Goal: Information Seeking & Learning: Learn about a topic

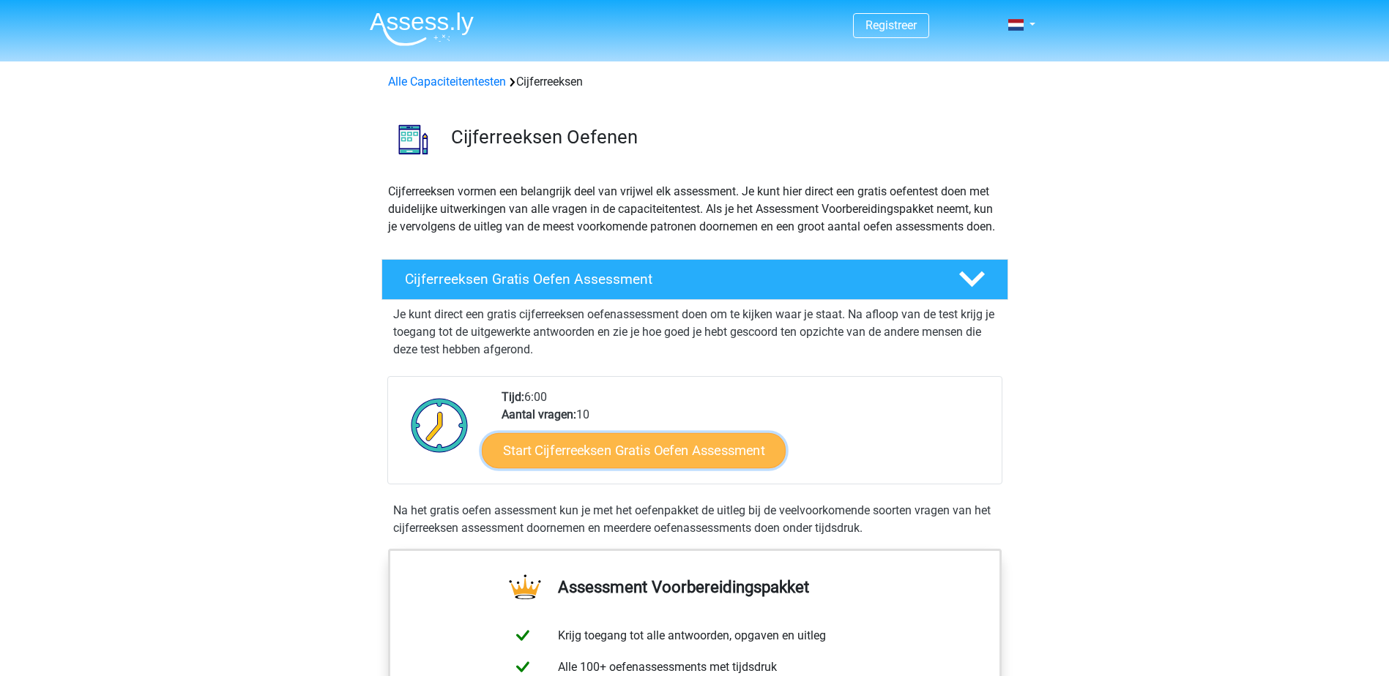
click at [673, 468] on link "Start Cijferreeksen Gratis Oefen Assessment" at bounding box center [634, 450] width 304 height 35
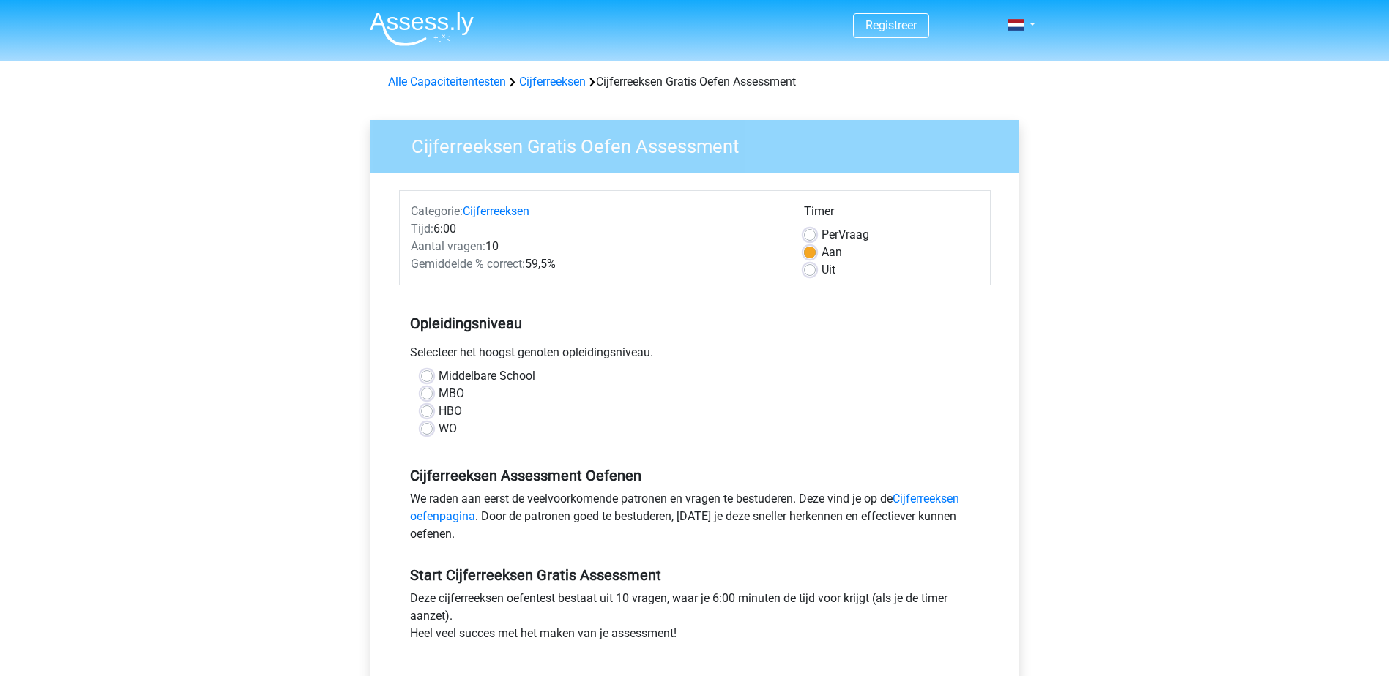
click at [442, 395] on label "MBO" at bounding box center [452, 394] width 26 height 18
click at [433, 395] on input "MBO" at bounding box center [427, 392] width 12 height 15
radio input "true"
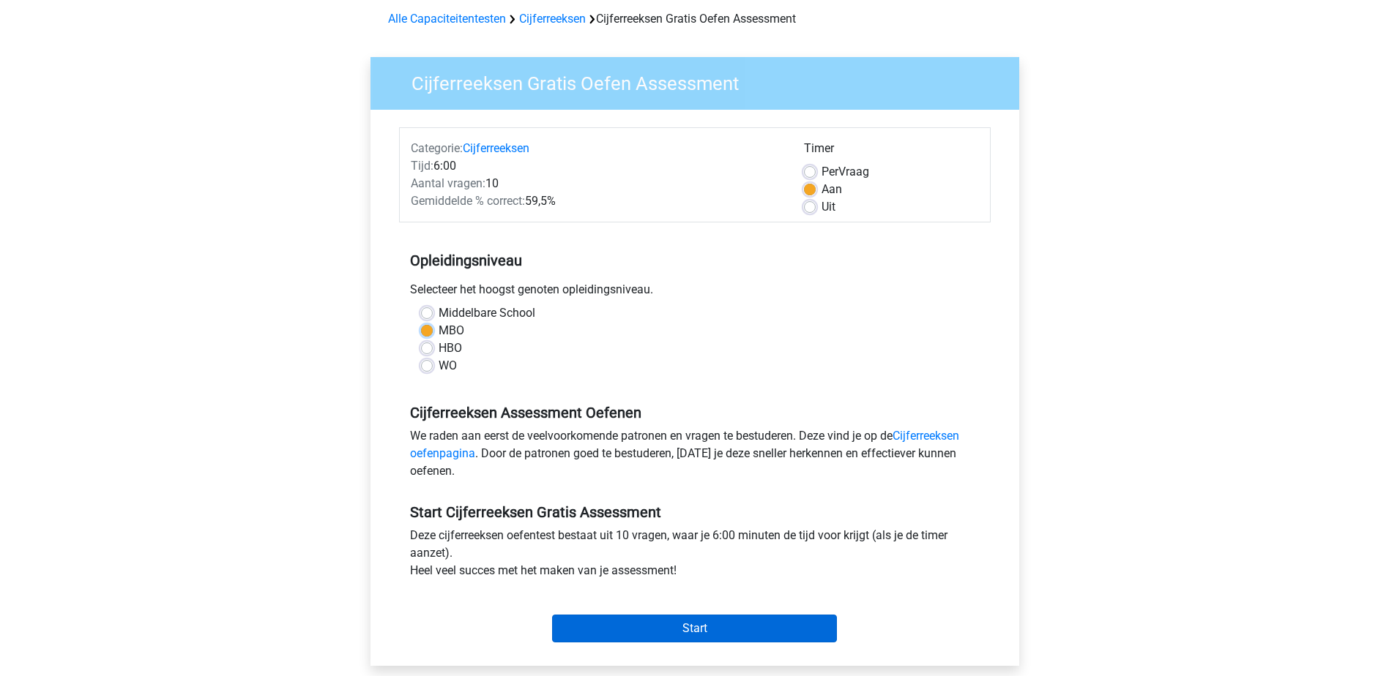
scroll to position [293, 0]
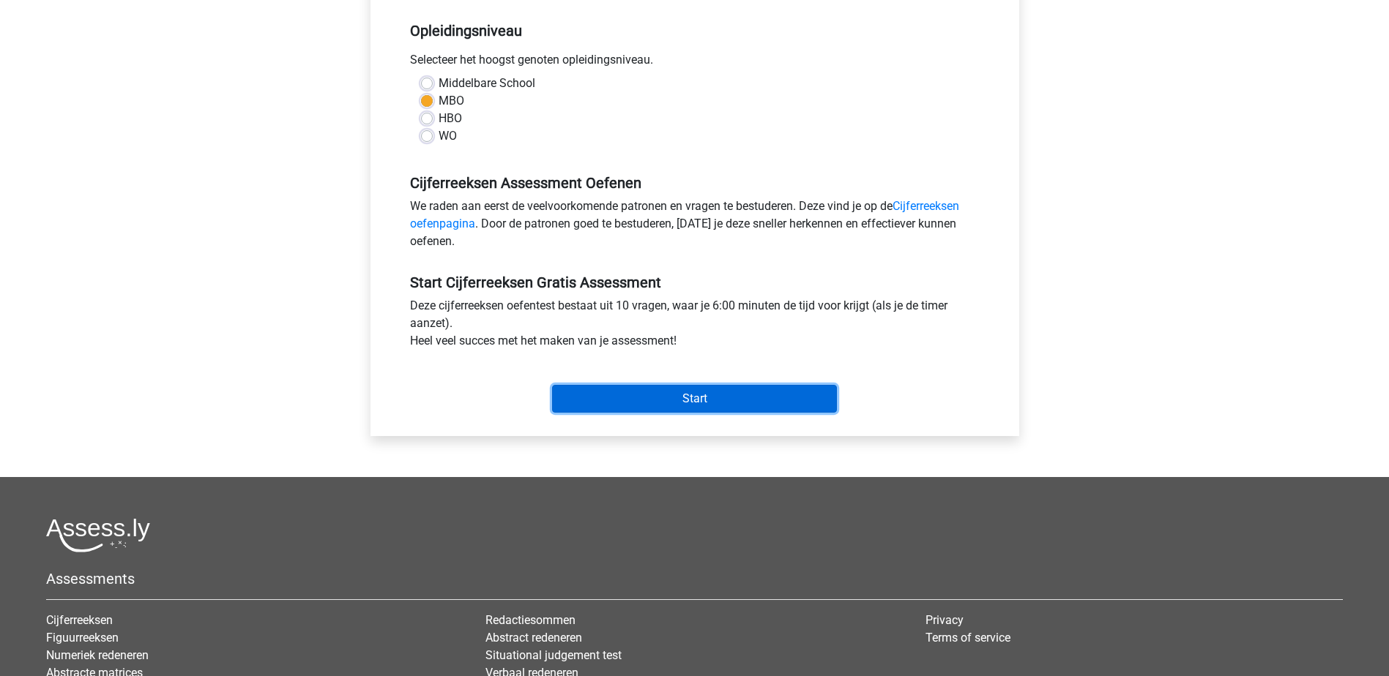
click at [710, 404] on input "Start" at bounding box center [694, 399] width 285 height 28
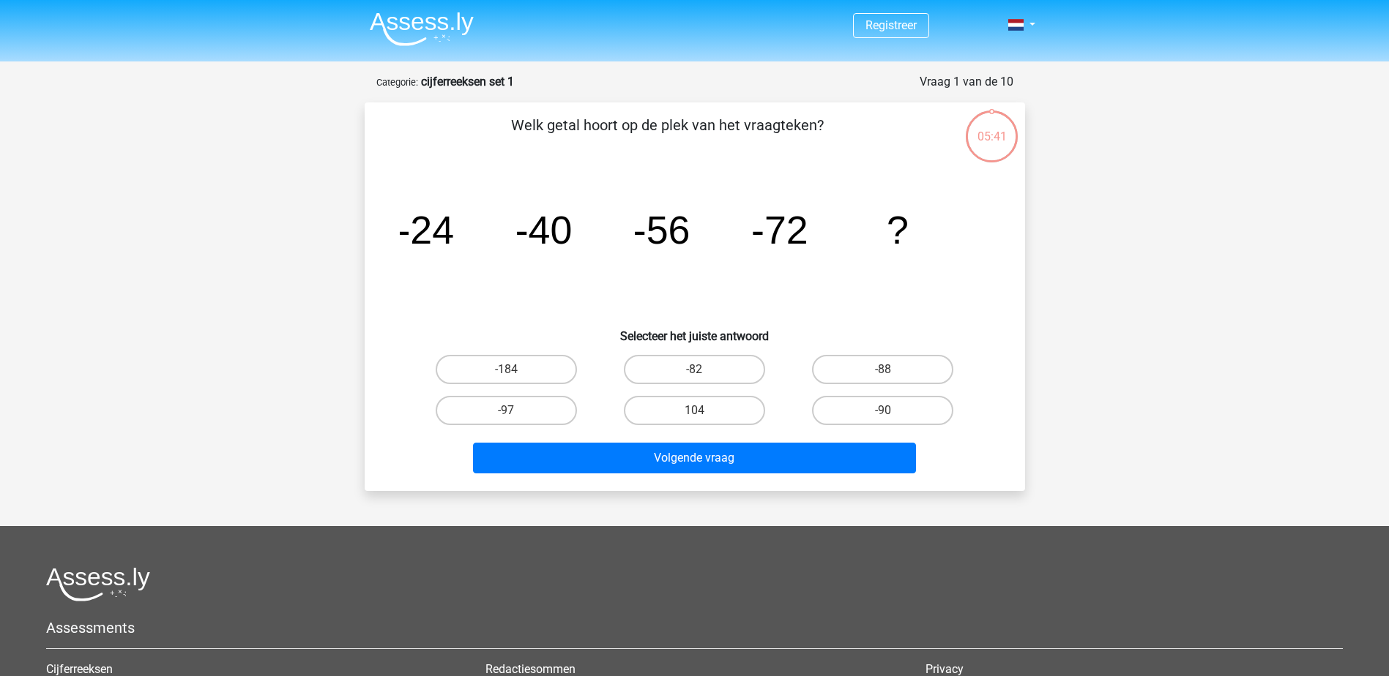
click at [889, 372] on input "-88" at bounding box center [888, 375] width 10 height 10
radio input "true"
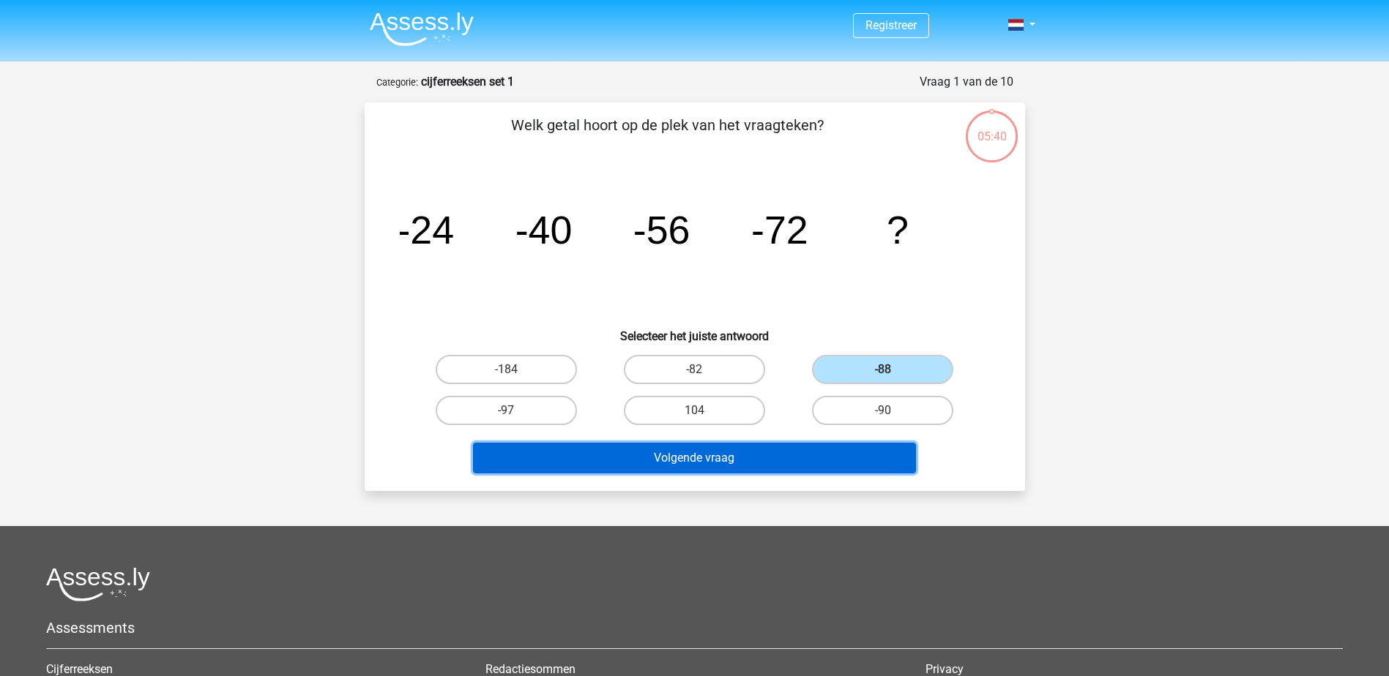
click at [692, 462] on button "Volgende vraag" at bounding box center [694, 458] width 443 height 31
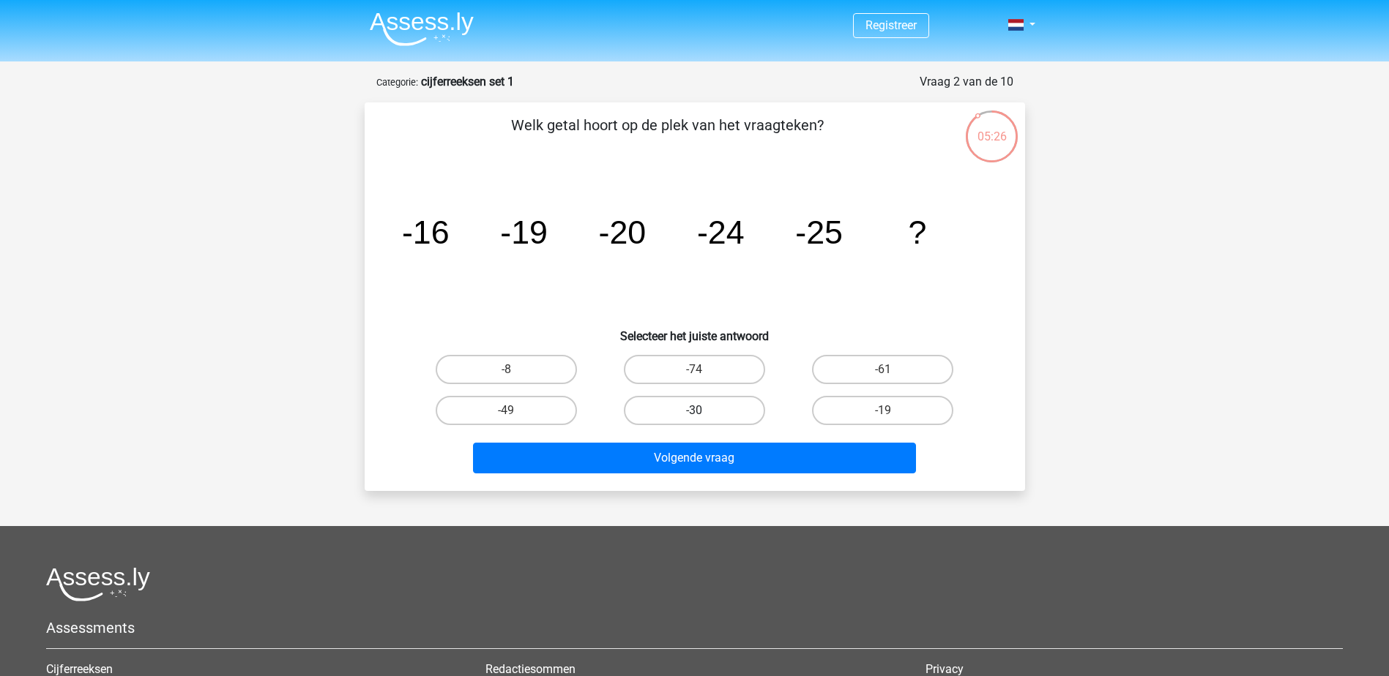
click at [709, 408] on label "-30" at bounding box center [694, 410] width 141 height 29
click at [704, 411] on input "-30" at bounding box center [699, 416] width 10 height 10
radio input "true"
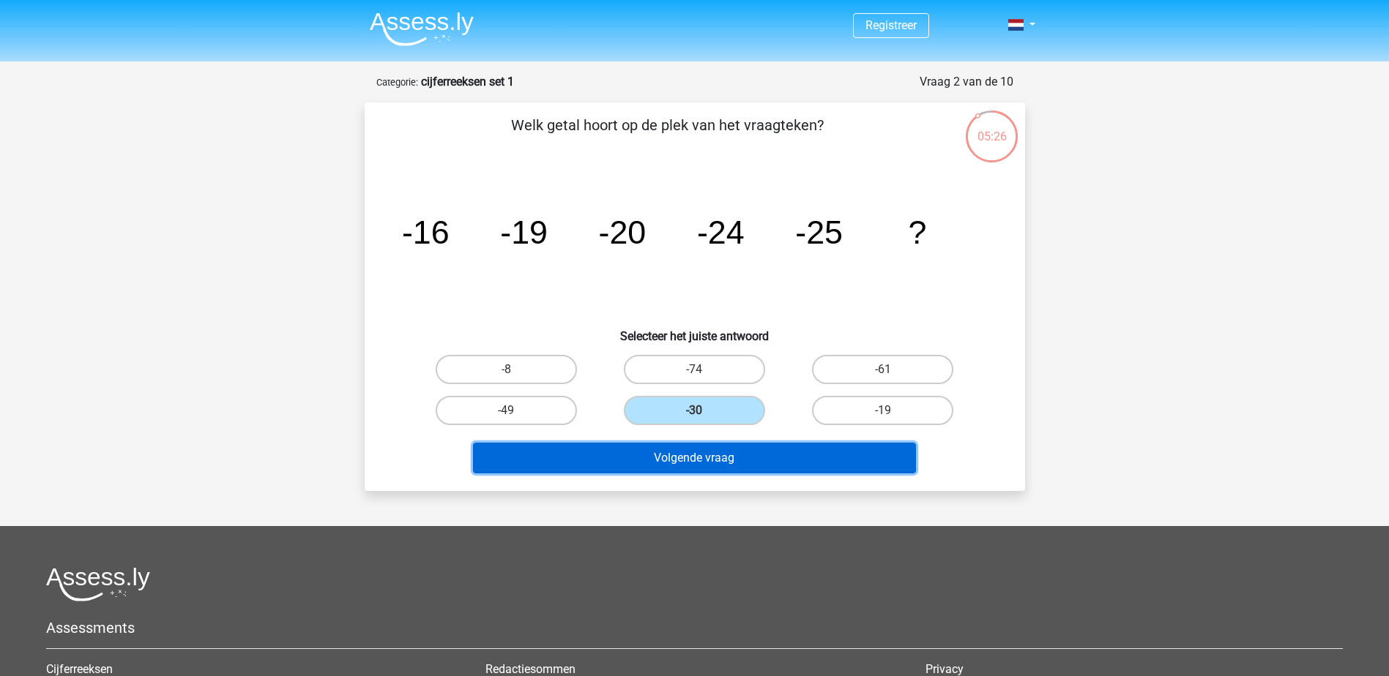
click at [710, 455] on button "Volgende vraag" at bounding box center [694, 458] width 443 height 31
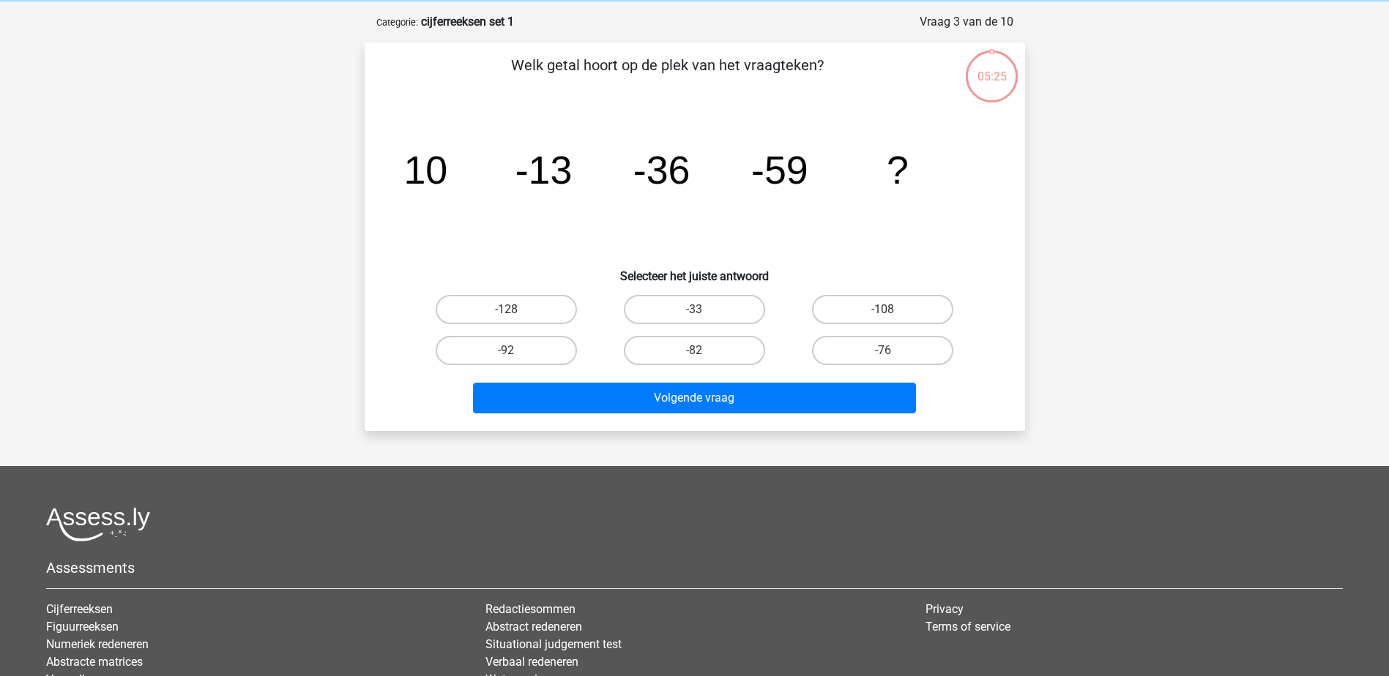
scroll to position [73, 0]
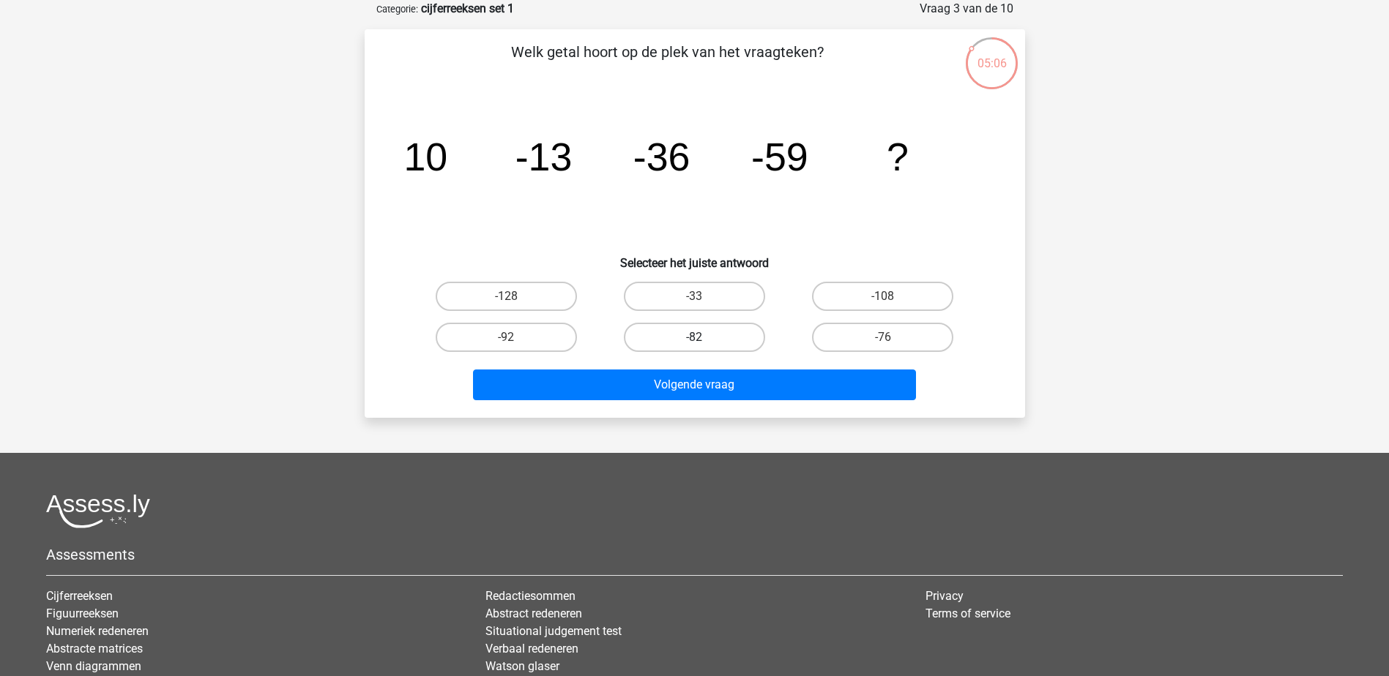
click at [696, 334] on label "-82" at bounding box center [694, 337] width 141 height 29
click at [696, 337] on input "-82" at bounding box center [699, 342] width 10 height 10
radio input "true"
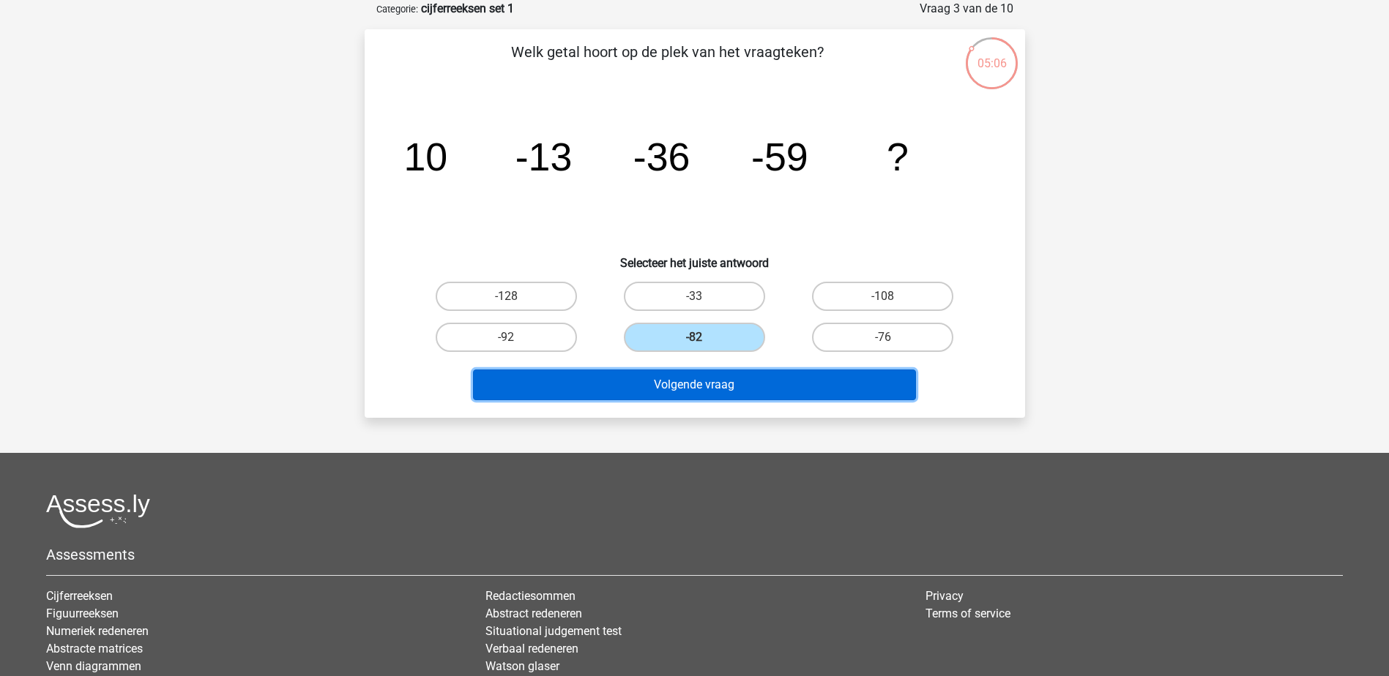
click at [720, 381] on button "Volgende vraag" at bounding box center [694, 385] width 443 height 31
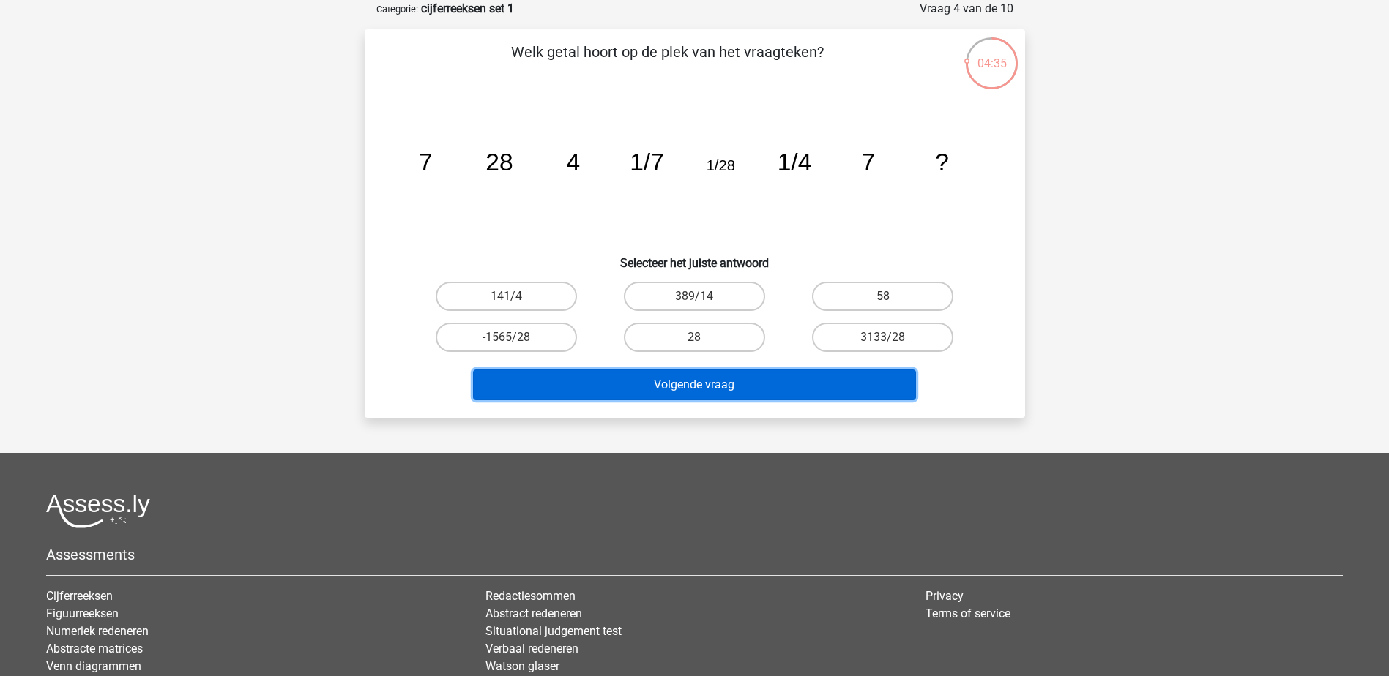
click at [708, 387] on button "Volgende vraag" at bounding box center [694, 385] width 443 height 31
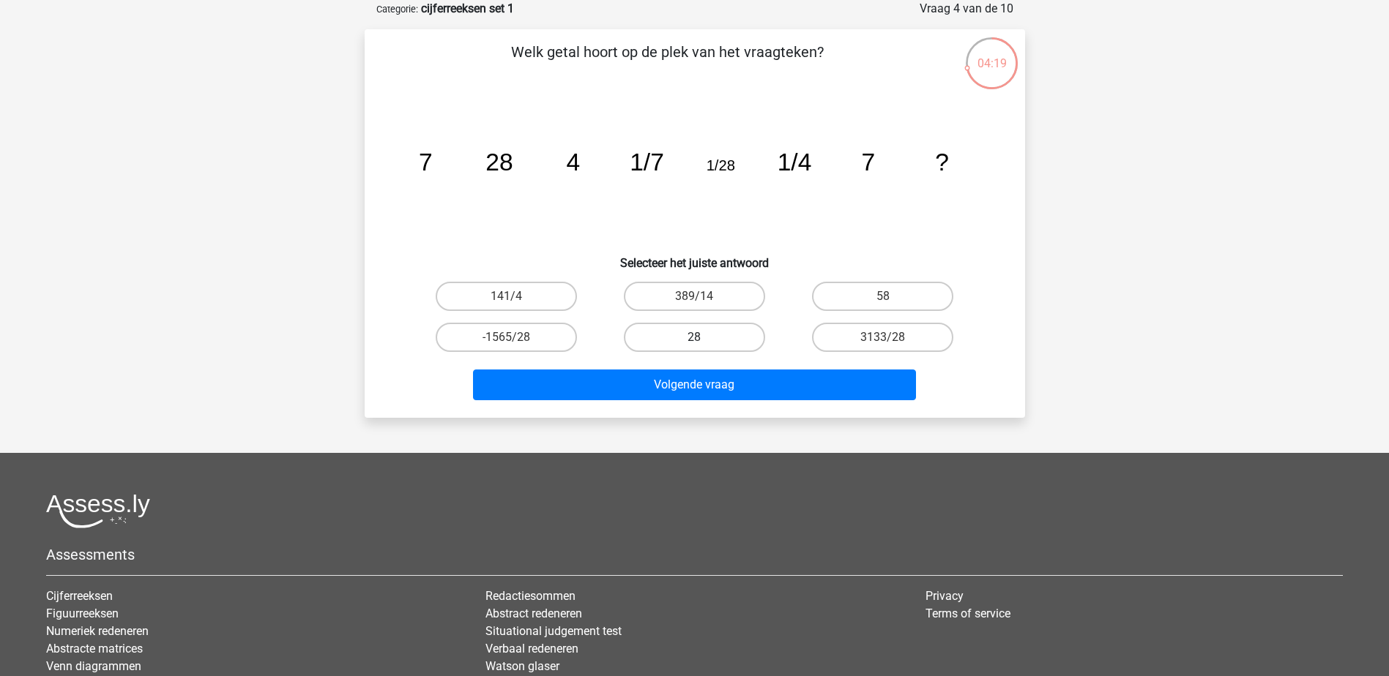
drag, startPoint x: 693, startPoint y: 331, endPoint x: 702, endPoint y: 348, distance: 19.3
click at [694, 332] on label "28" at bounding box center [694, 337] width 141 height 29
click at [694, 337] on input "28" at bounding box center [699, 342] width 10 height 10
radio input "true"
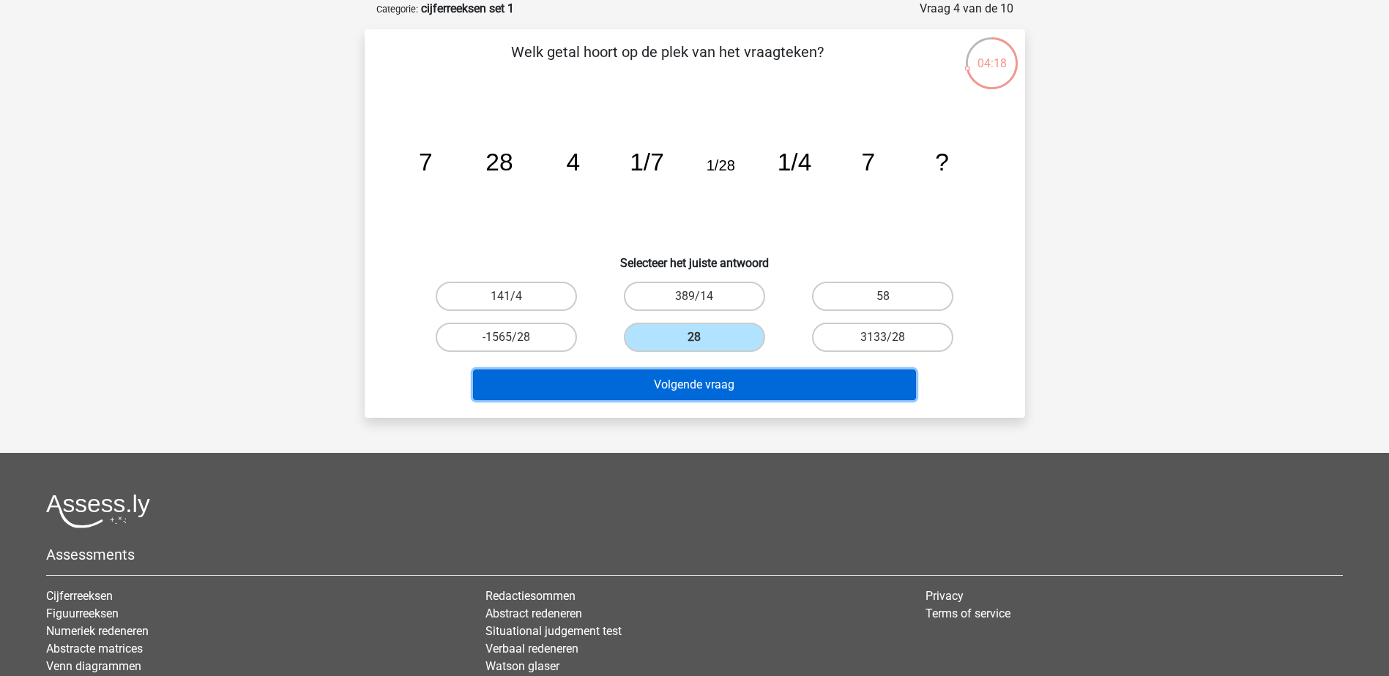
click at [714, 384] on button "Volgende vraag" at bounding box center [694, 385] width 443 height 31
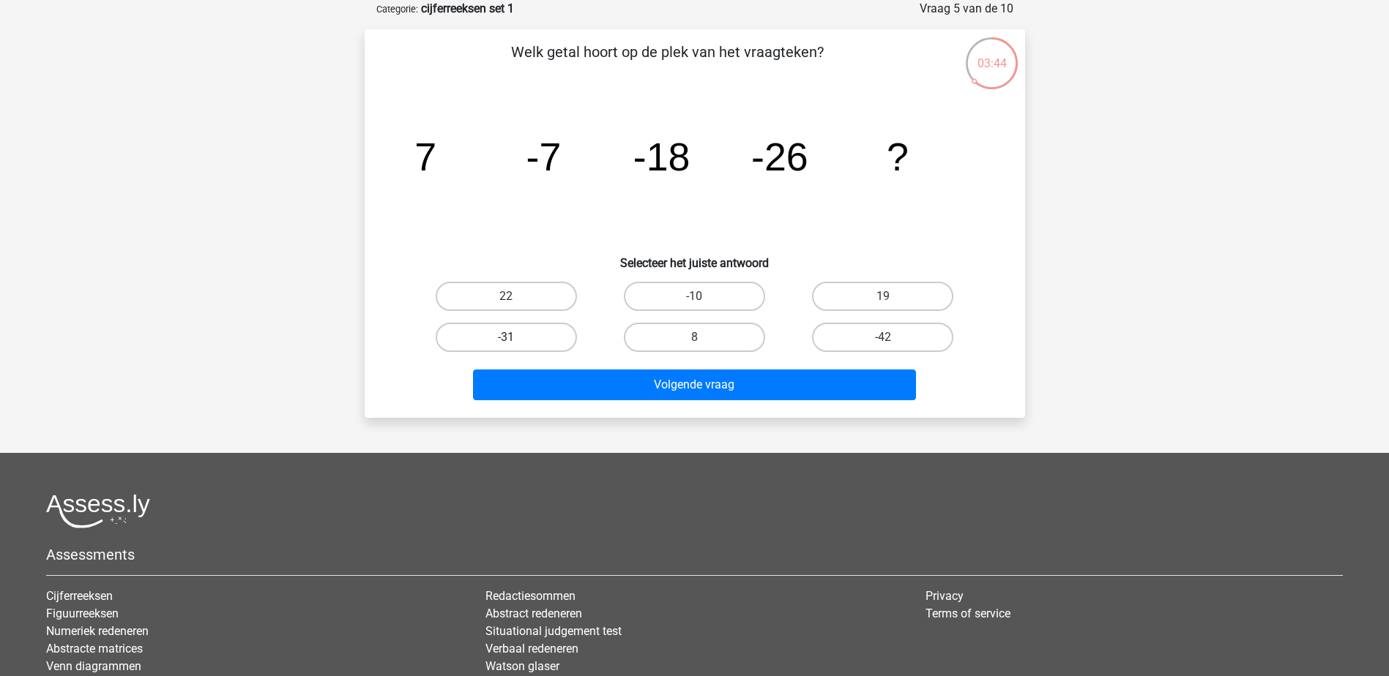
click at [486, 327] on label "-31" at bounding box center [506, 337] width 141 height 29
click at [506, 337] on input "-31" at bounding box center [511, 342] width 10 height 10
radio input "true"
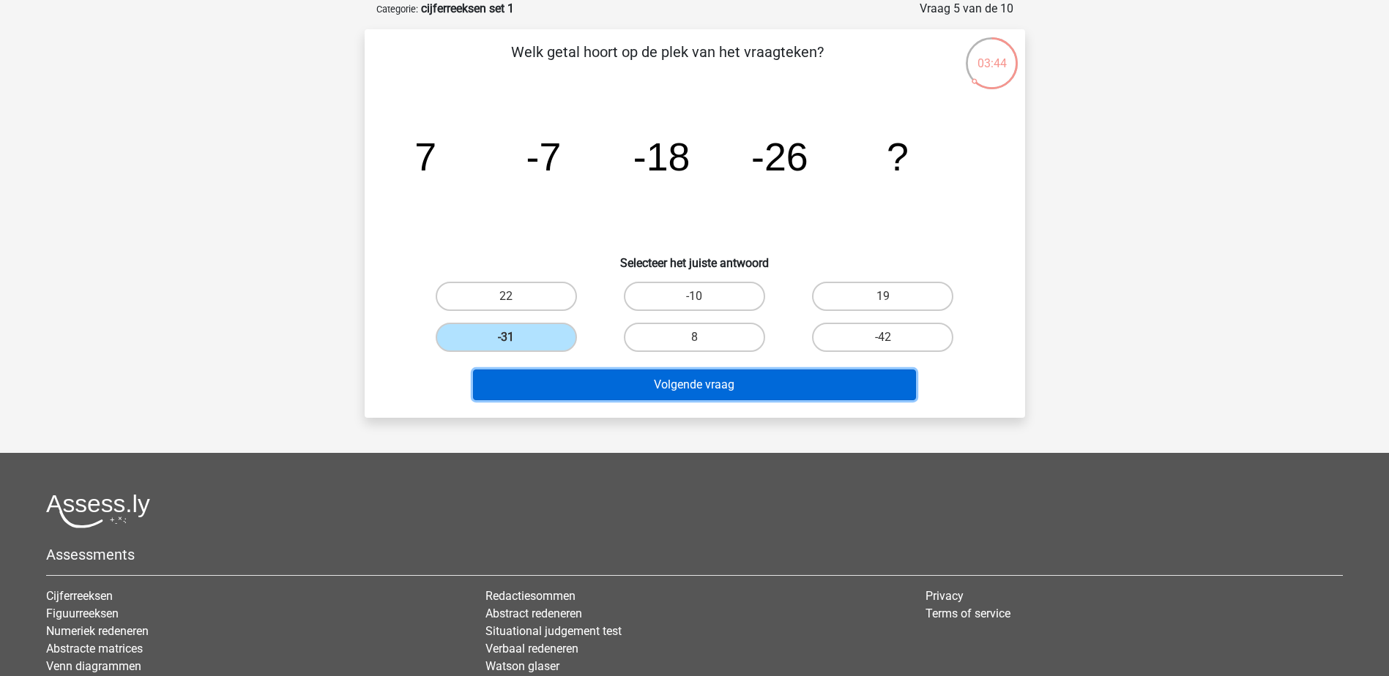
click at [706, 391] on button "Volgende vraag" at bounding box center [694, 385] width 443 height 31
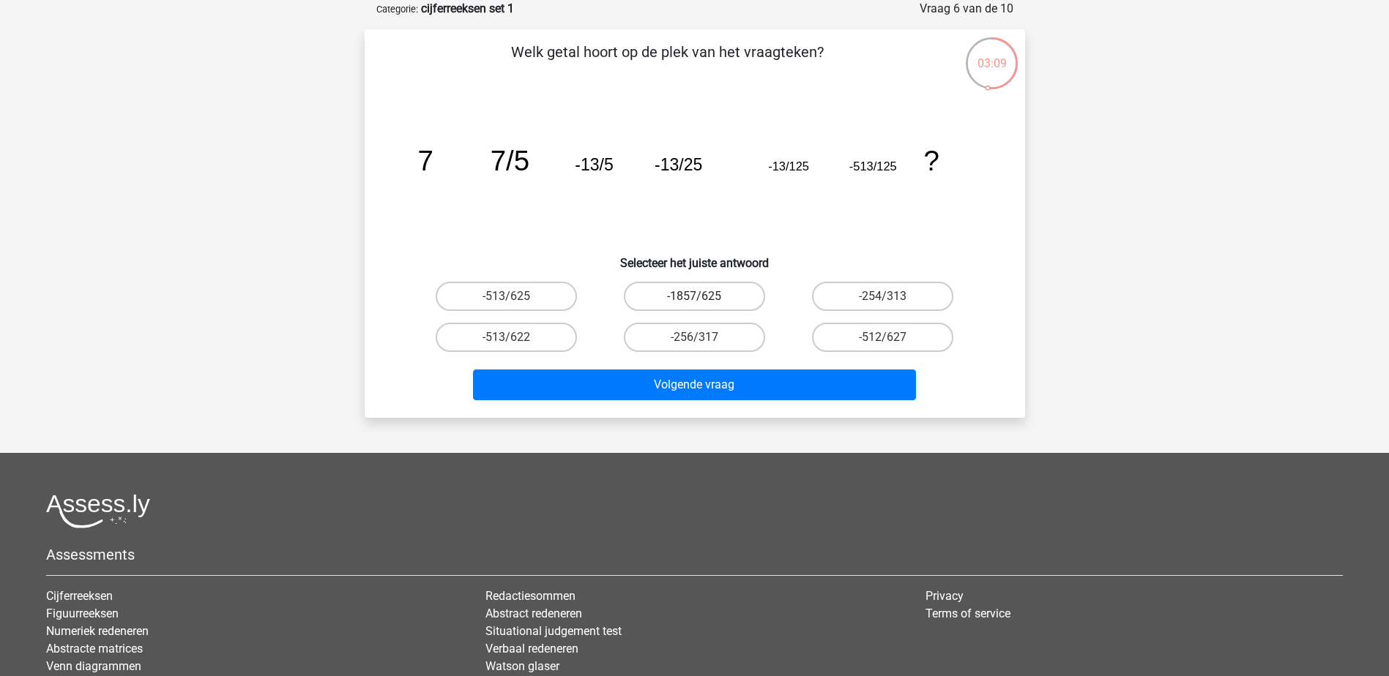
click at [685, 299] on label "-1857/625" at bounding box center [694, 296] width 141 height 29
click at [694, 299] on input "-1857/625" at bounding box center [699, 301] width 10 height 10
radio input "true"
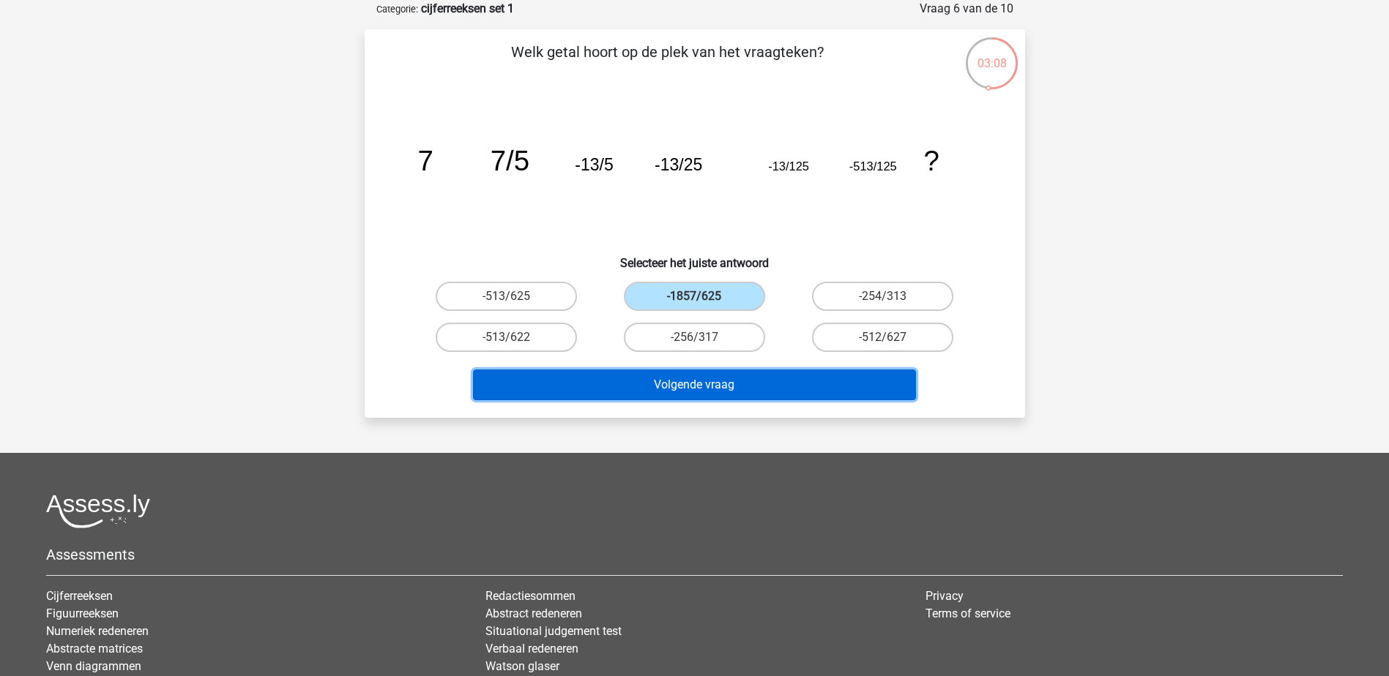
click at [696, 387] on button "Volgende vraag" at bounding box center [694, 385] width 443 height 31
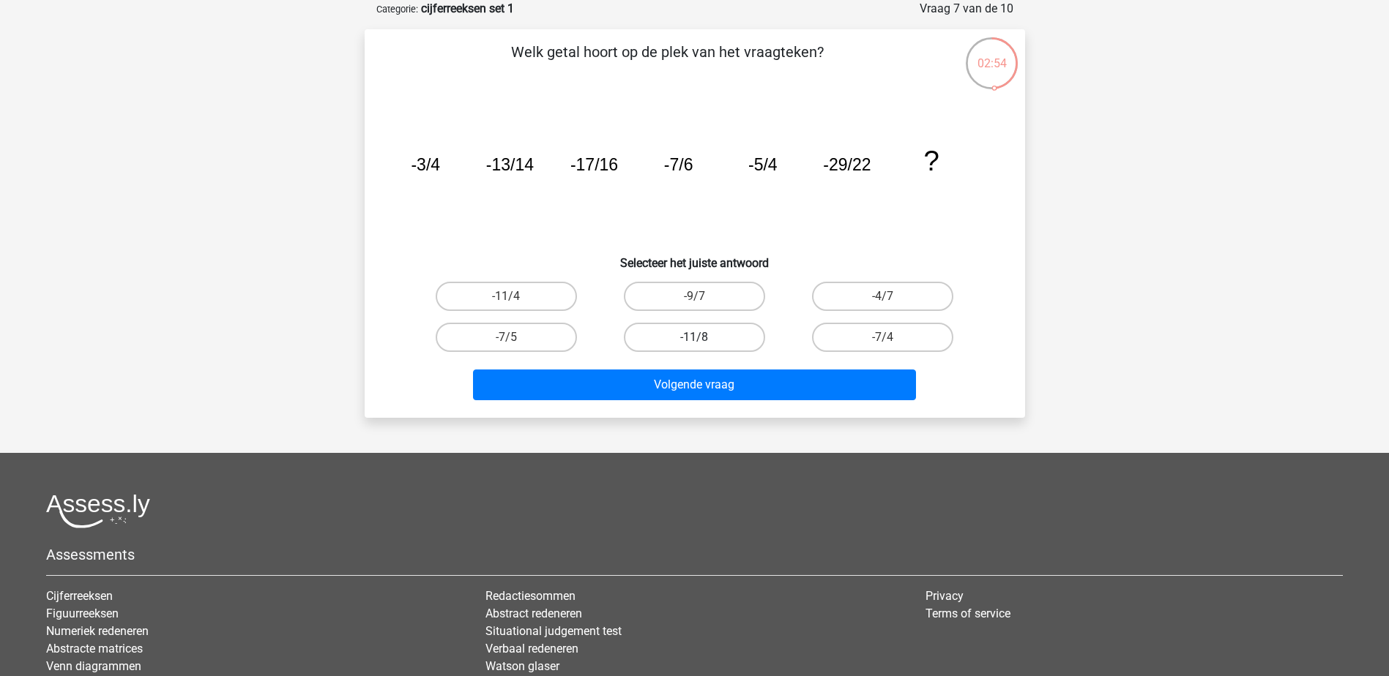
click at [706, 345] on label "-11/8" at bounding box center [694, 337] width 141 height 29
click at [704, 345] on input "-11/8" at bounding box center [699, 342] width 10 height 10
radio input "true"
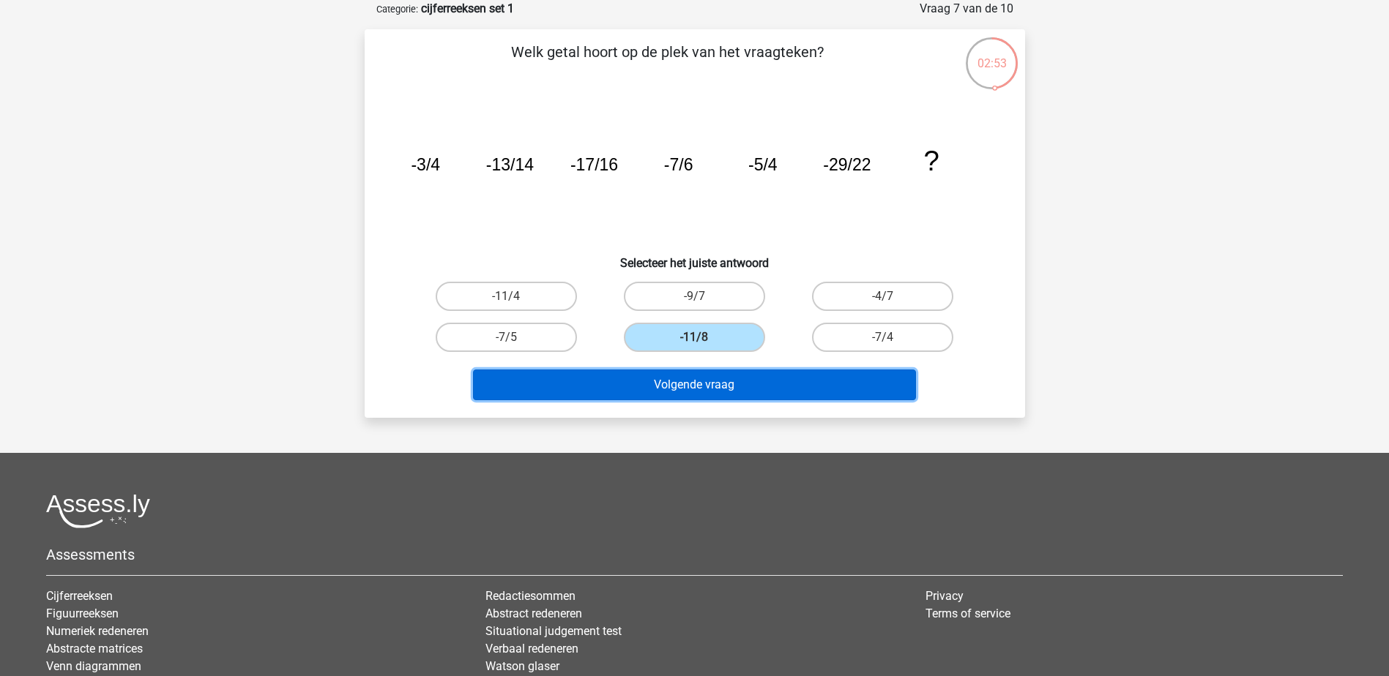
click at [726, 400] on button "Volgende vraag" at bounding box center [694, 385] width 443 height 31
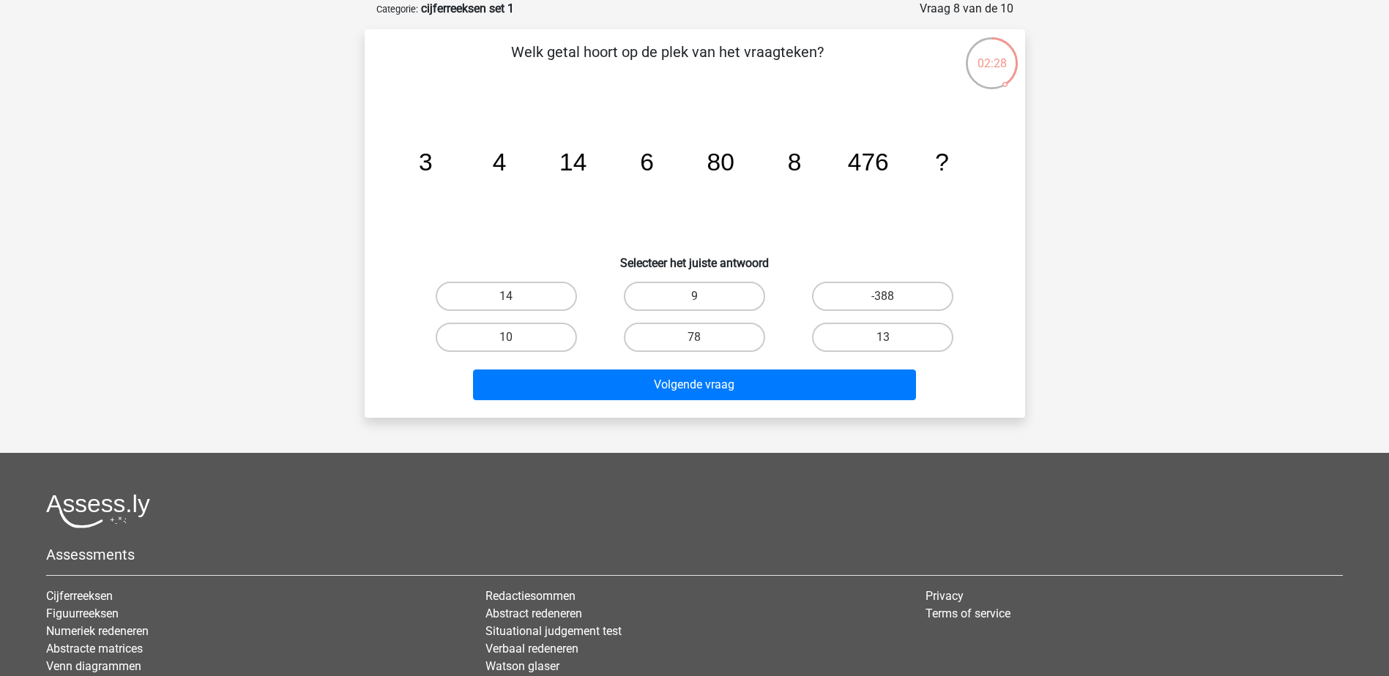
click at [700, 298] on input "9" at bounding box center [699, 301] width 10 height 10
radio input "true"
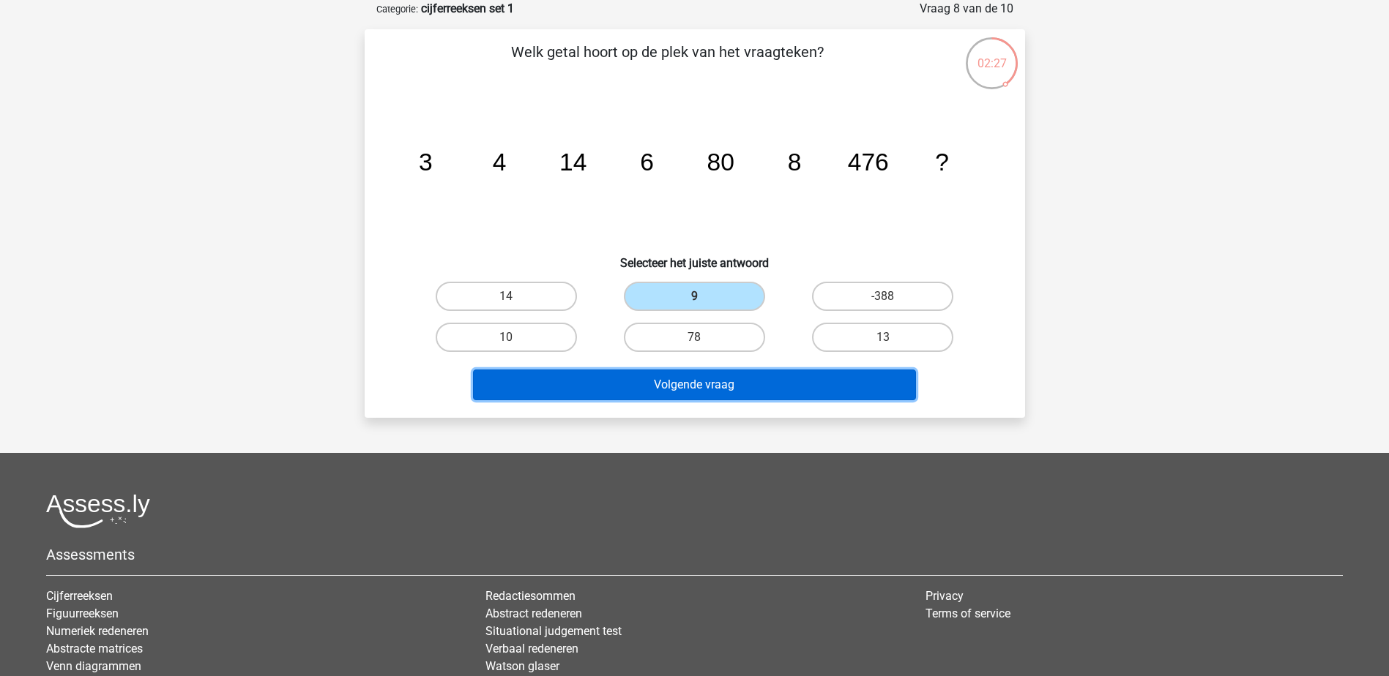
click at [731, 384] on button "Volgende vraag" at bounding box center [694, 385] width 443 height 31
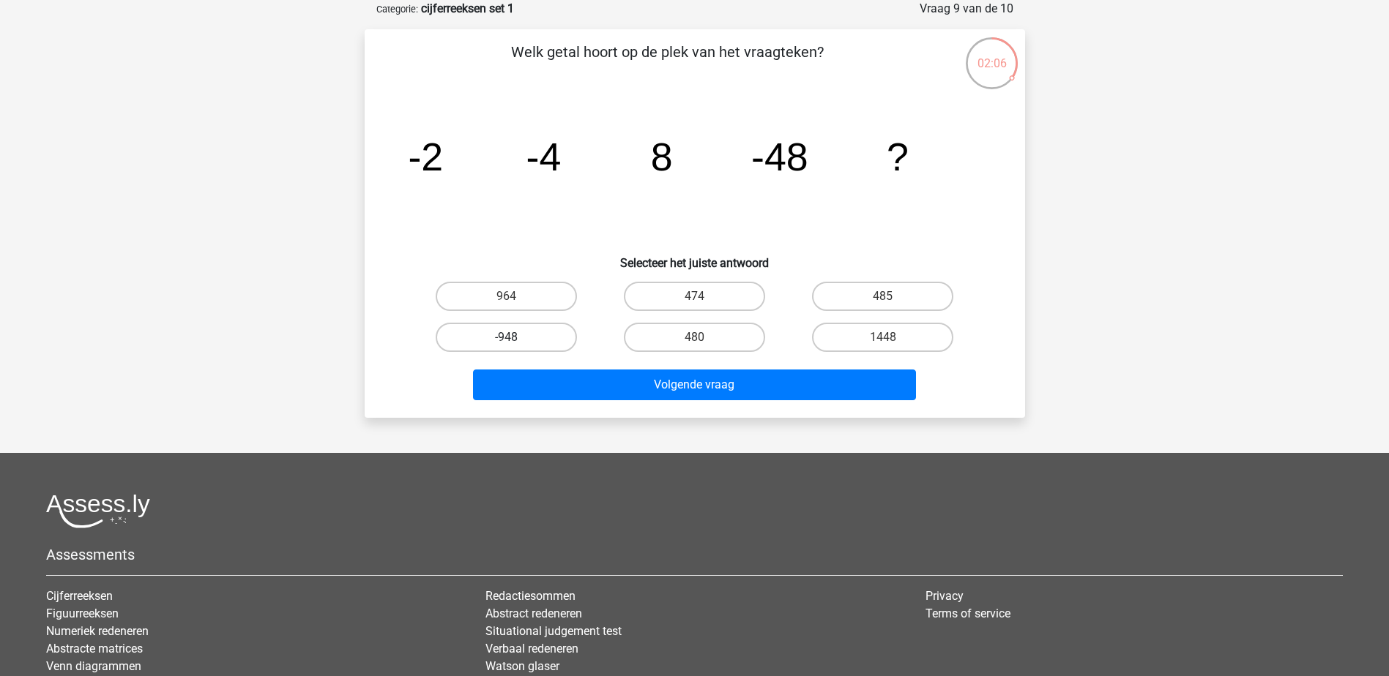
click at [522, 340] on label "-948" at bounding box center [506, 337] width 141 height 29
click at [515, 340] on input "-948" at bounding box center [511, 342] width 10 height 10
radio input "true"
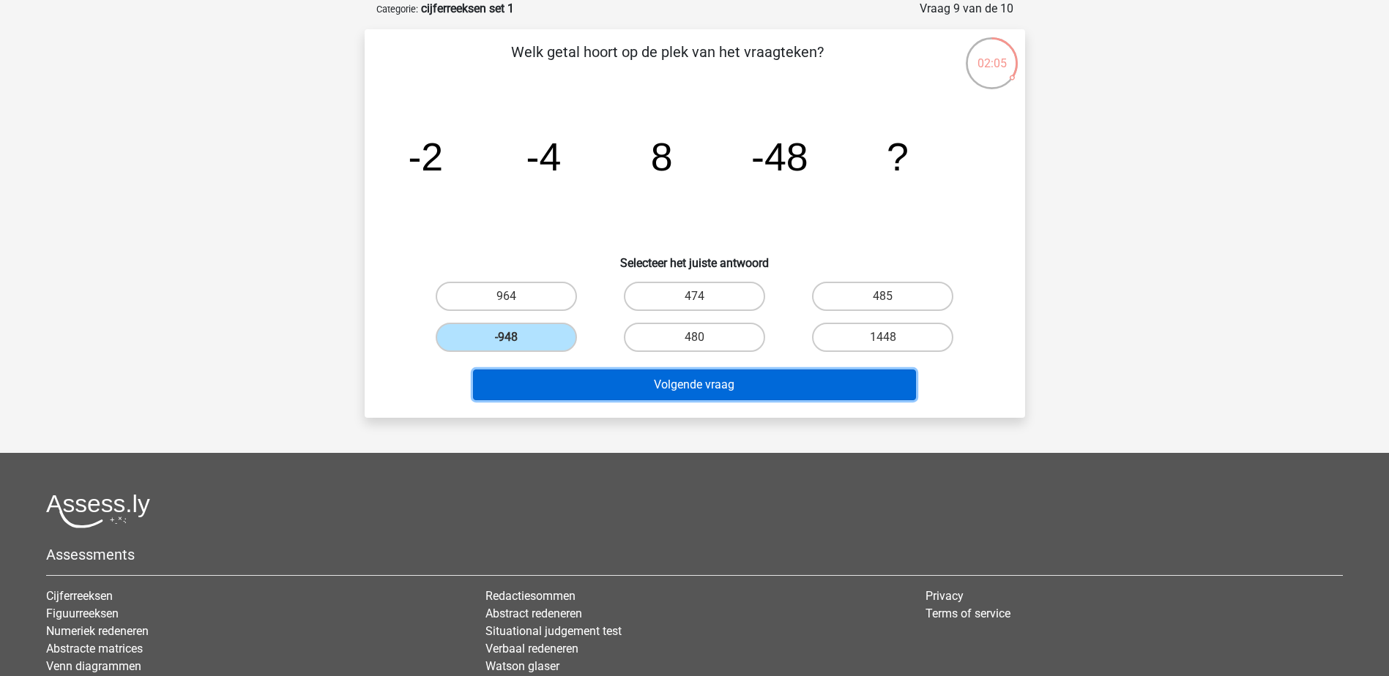
click at [713, 386] on button "Volgende vraag" at bounding box center [694, 385] width 443 height 31
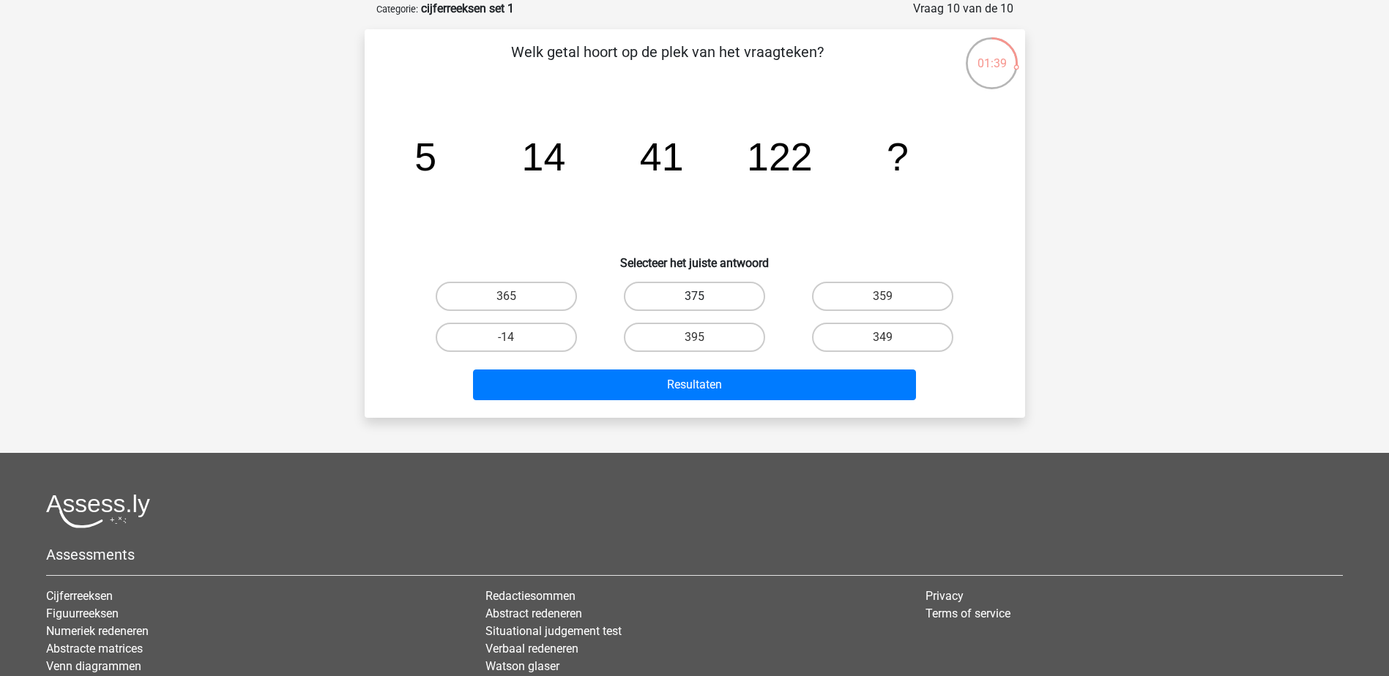
drag, startPoint x: 714, startPoint y: 296, endPoint x: 723, endPoint y: 335, distance: 40.7
click at [714, 296] on label "375" at bounding box center [694, 296] width 141 height 29
click at [704, 296] on input "375" at bounding box center [699, 301] width 10 height 10
radio input "true"
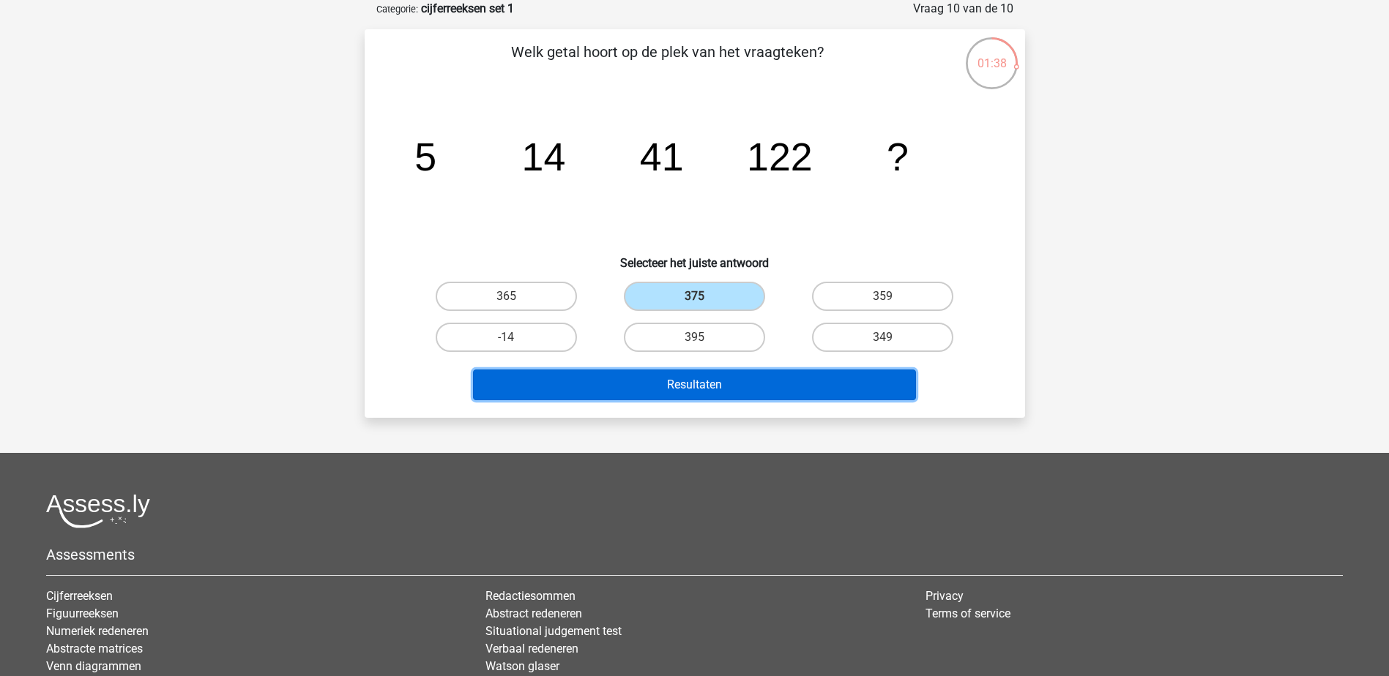
click at [734, 382] on button "Resultaten" at bounding box center [694, 385] width 443 height 31
